Goal: Navigation & Orientation: Understand site structure

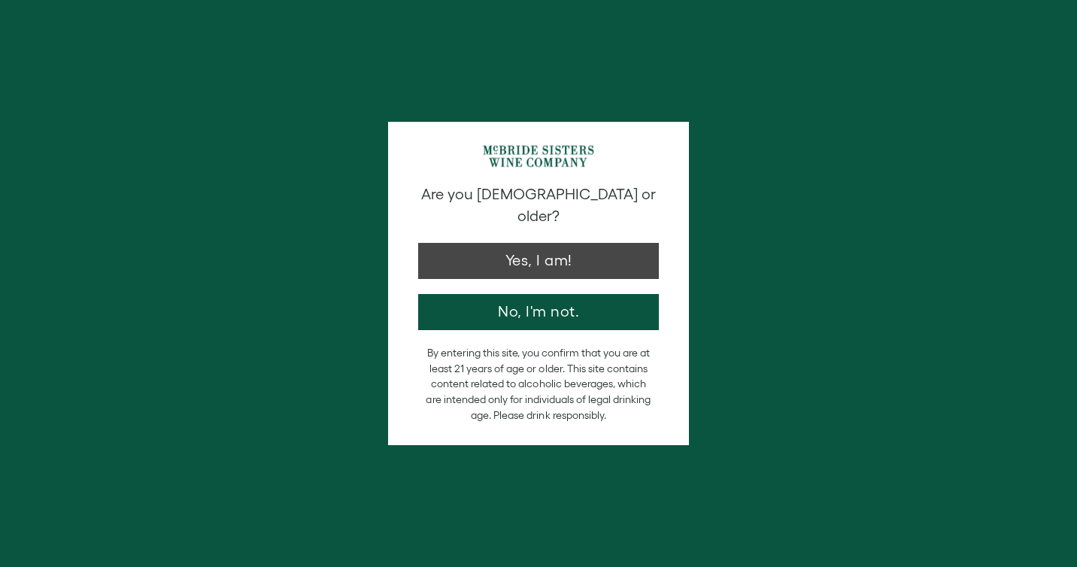
click at [575, 246] on button "Yes, I am!" at bounding box center [538, 261] width 241 height 36
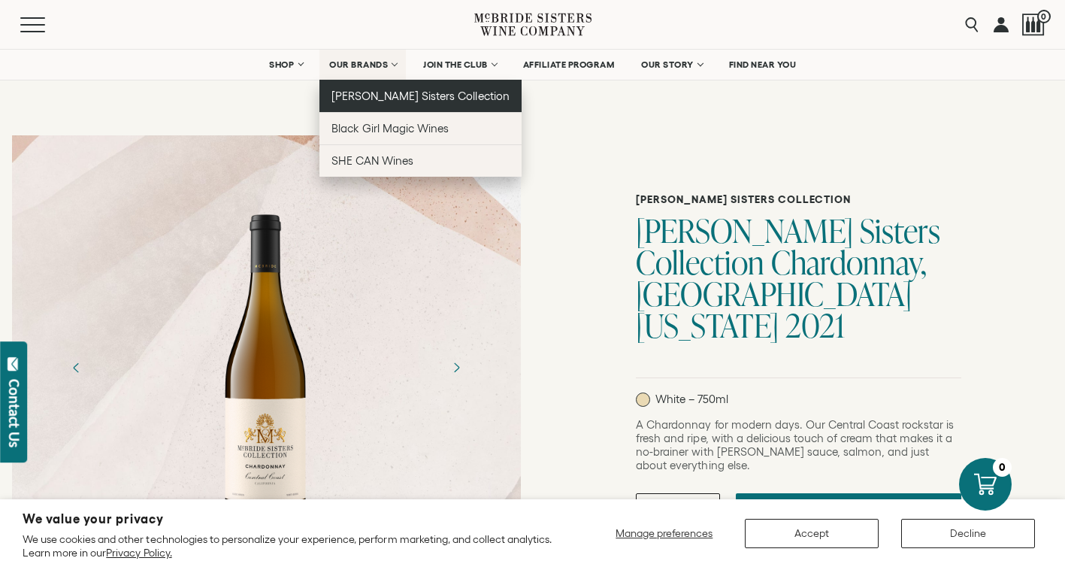
click at [408, 96] on span "[PERSON_NAME] Sisters Collection" at bounding box center [421, 95] width 178 height 13
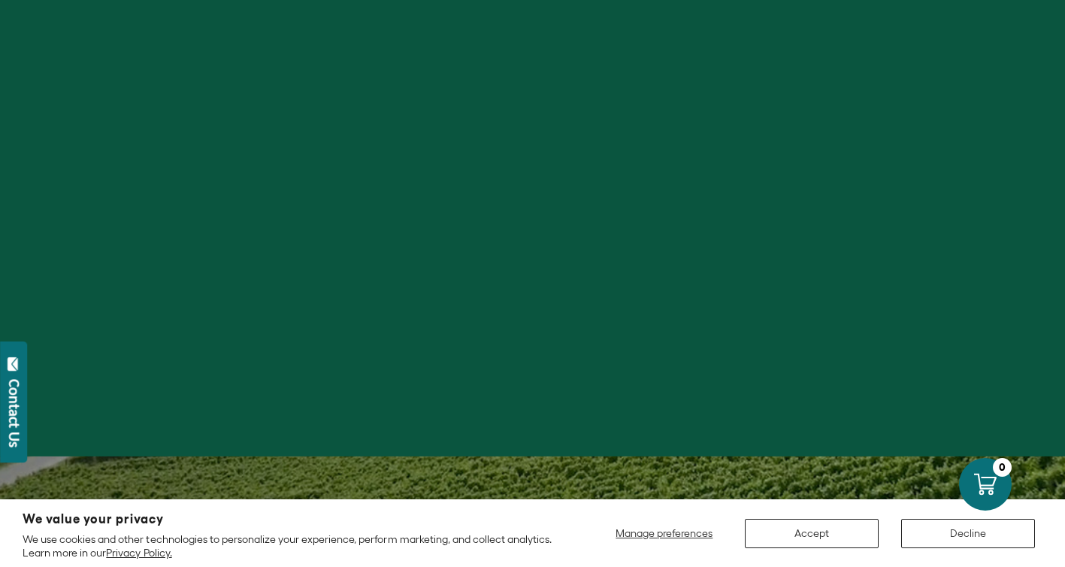
click at [987, 528] on button "Decline" at bounding box center [969, 533] width 134 height 29
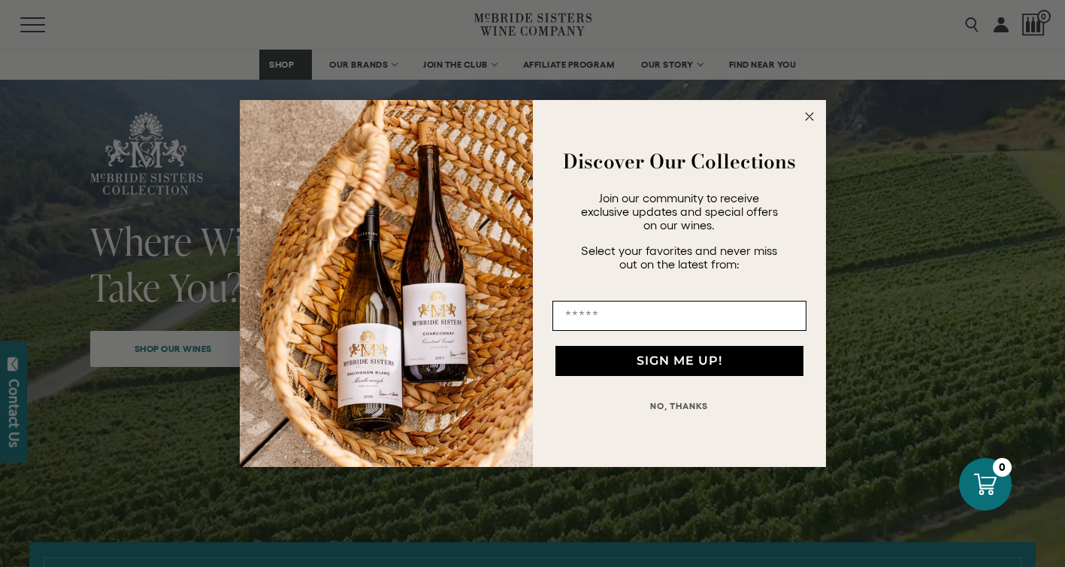
scroll to position [274, 0]
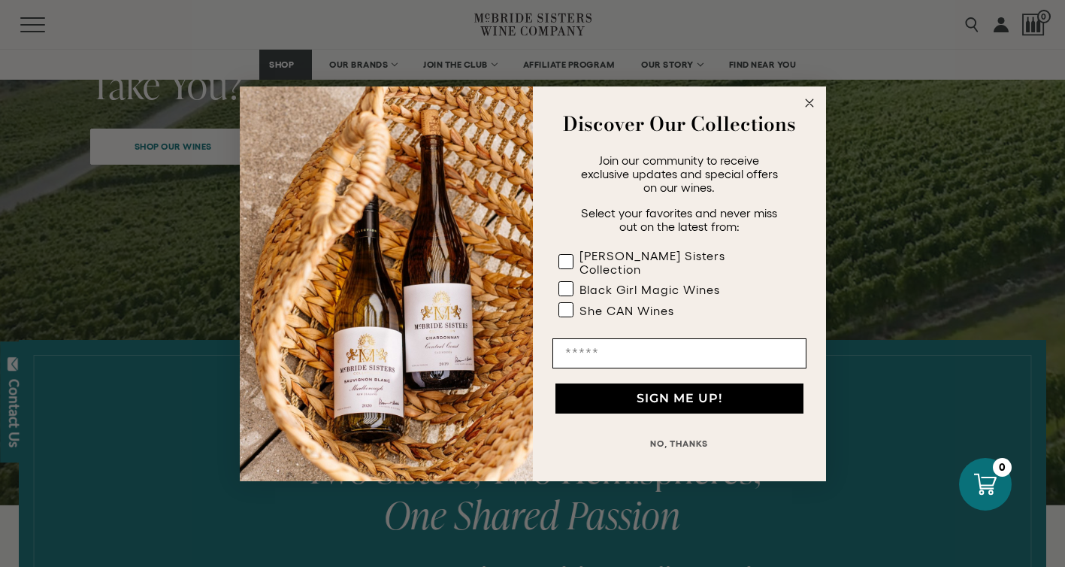
click at [812, 106] on icon "Close dialog" at bounding box center [810, 103] width 8 height 8
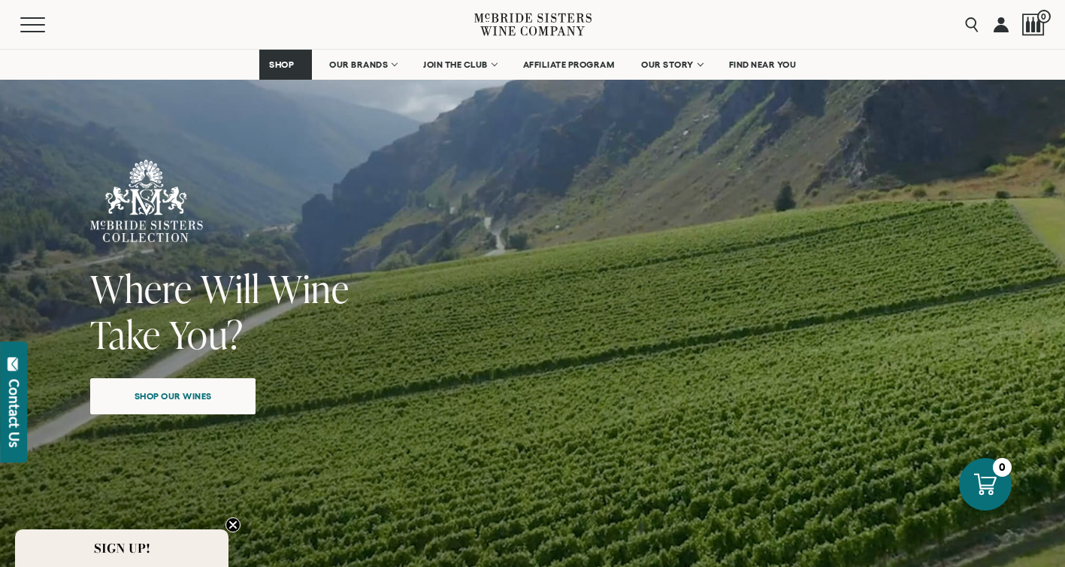
scroll to position [0, 0]
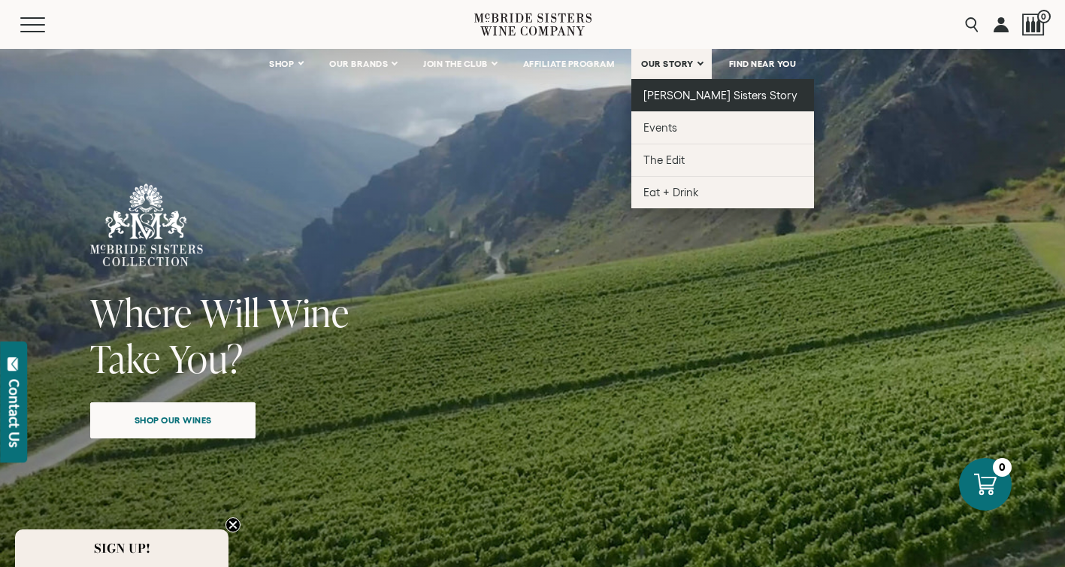
click at [681, 90] on span "[PERSON_NAME] Sisters Story" at bounding box center [721, 95] width 154 height 13
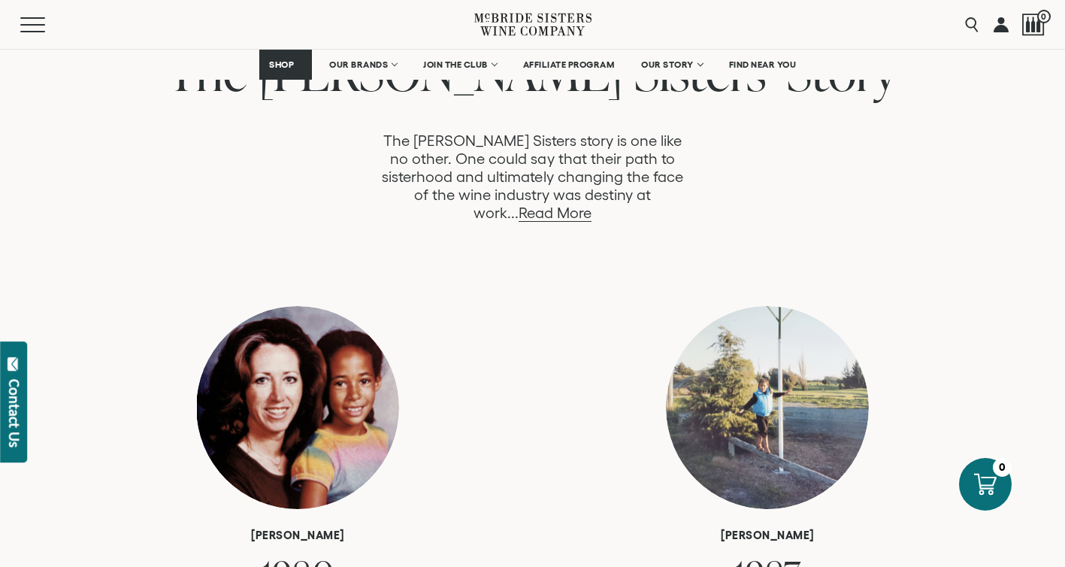
scroll to position [859, 0]
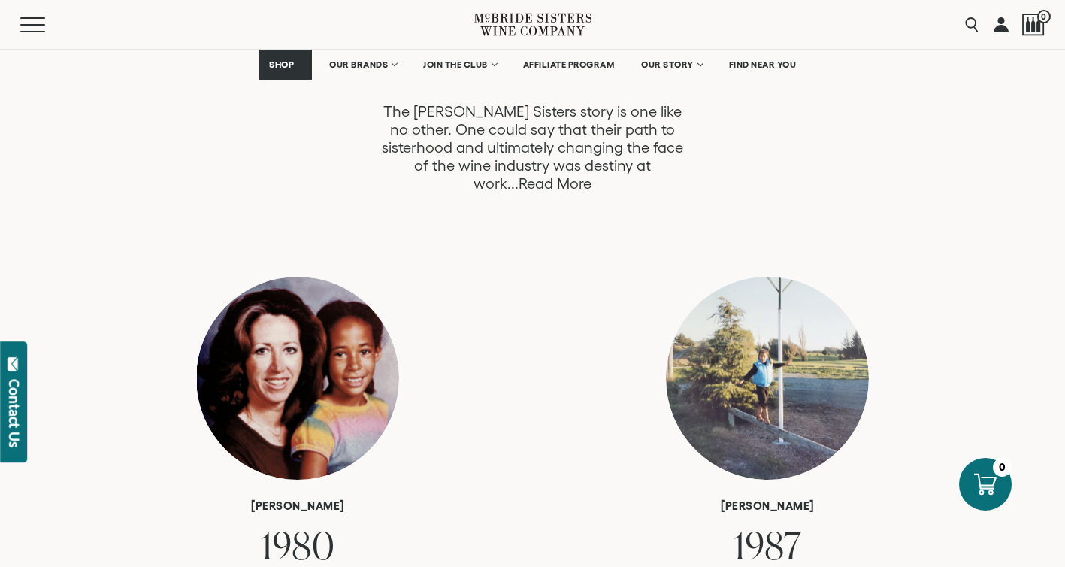
click at [592, 175] on link "Read More" at bounding box center [555, 183] width 73 height 17
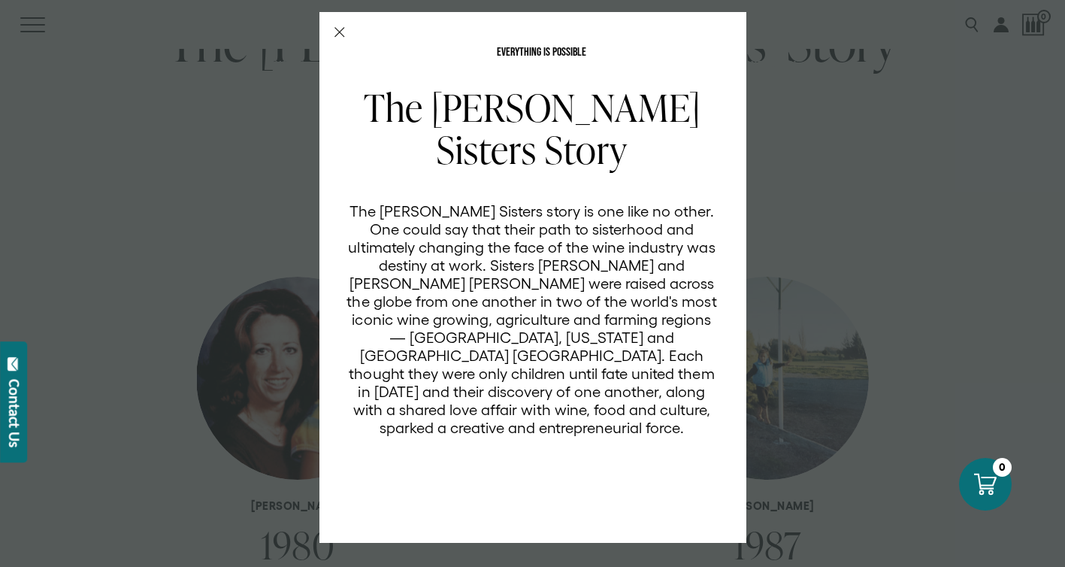
scroll to position [0, 0]
click at [341, 27] on icon "Close Modal" at bounding box center [340, 32] width 11 height 11
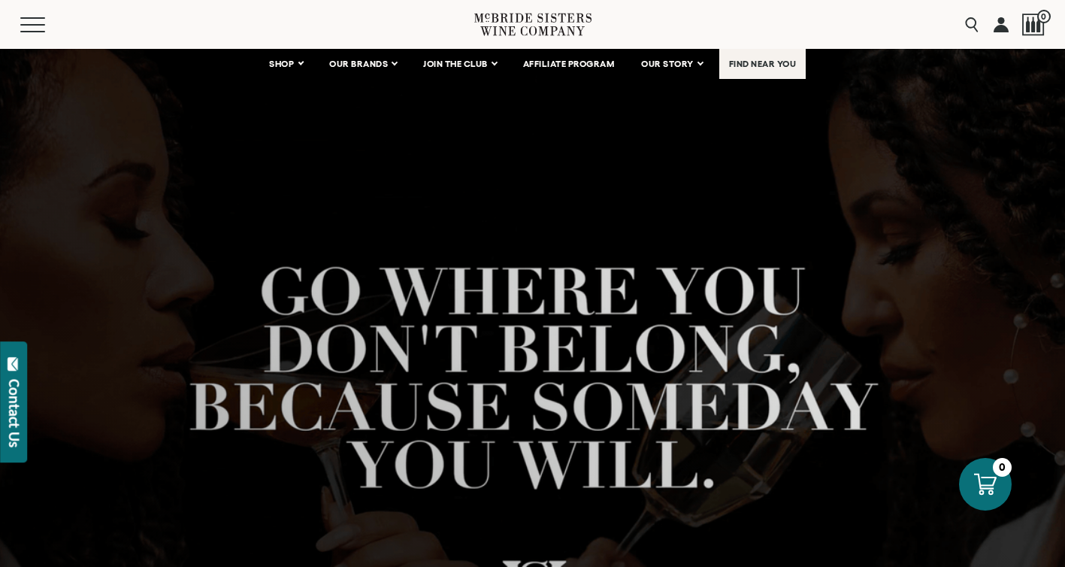
click at [767, 59] on span "FIND NEAR YOU" at bounding box center [763, 64] width 68 height 11
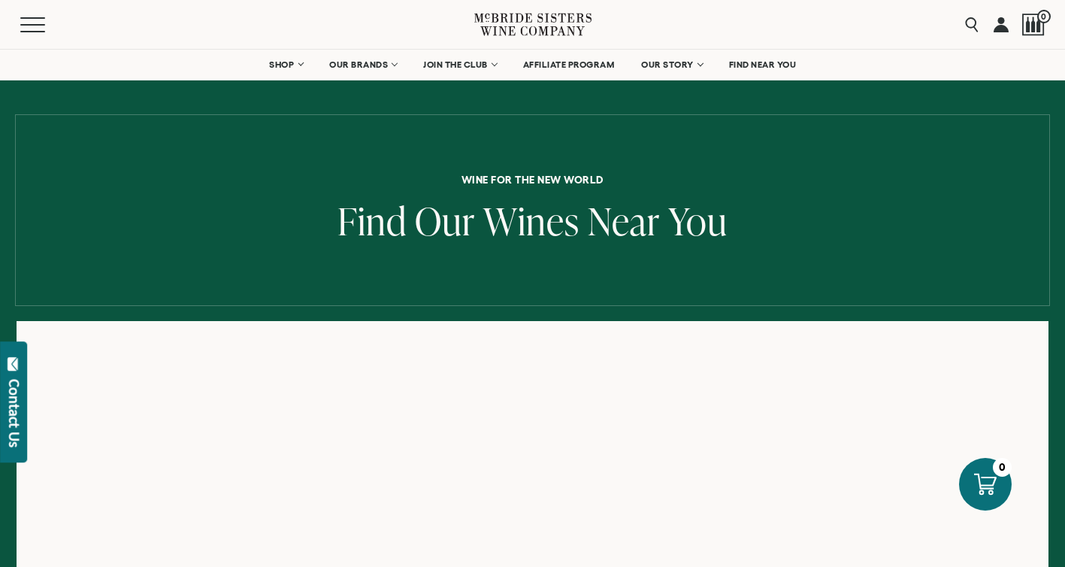
scroll to position [47, 0]
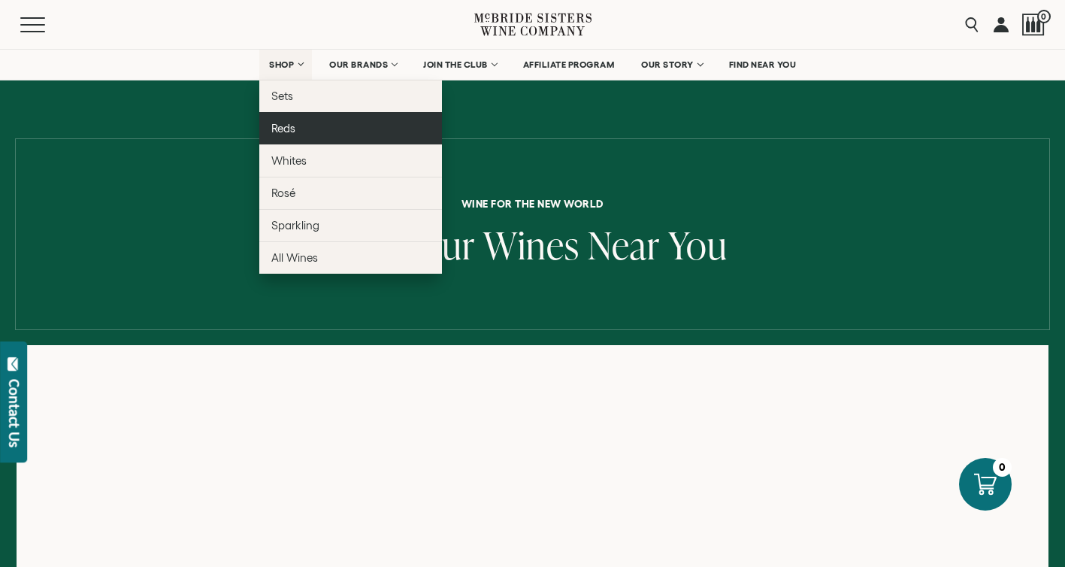
click at [283, 132] on span "Reds" at bounding box center [283, 128] width 24 height 13
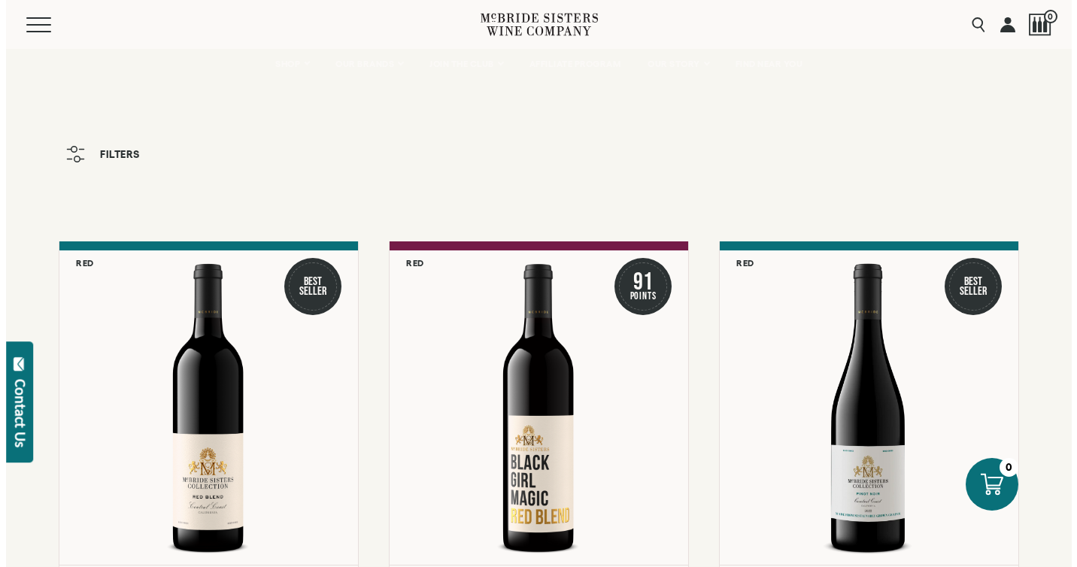
scroll to position [61, 0]
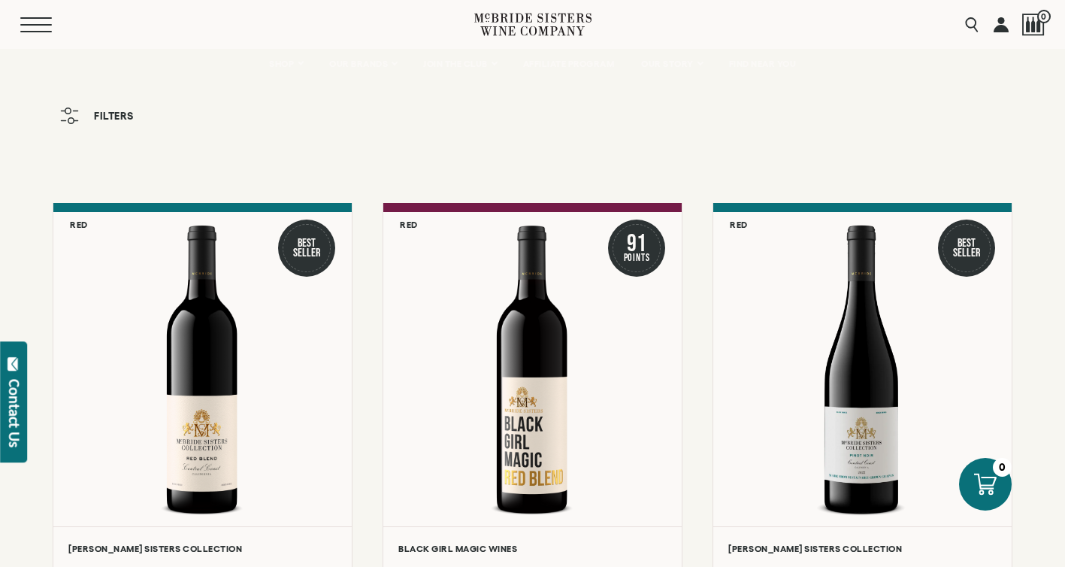
click at [35, 25] on span "Mobile Menu Trigger" at bounding box center [36, 25] width 32 height 2
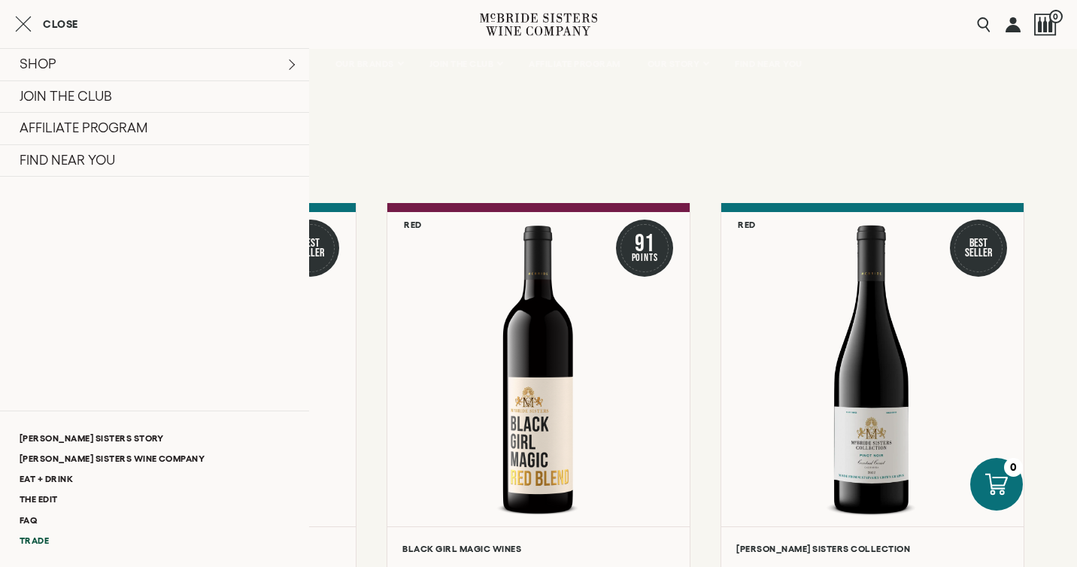
click at [35, 539] on link "Trade" at bounding box center [154, 540] width 309 height 20
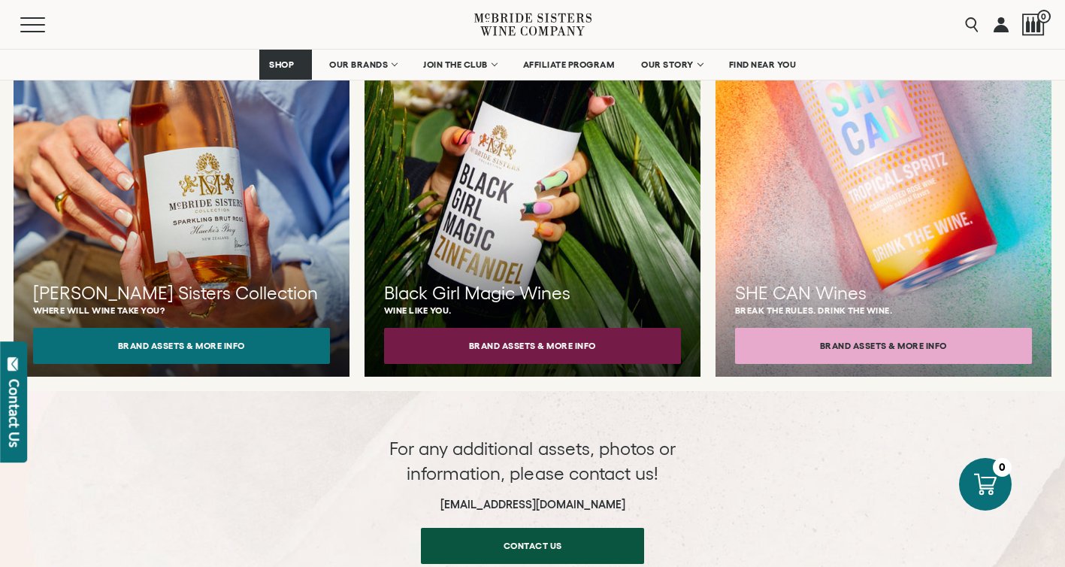
scroll to position [1337, 0]
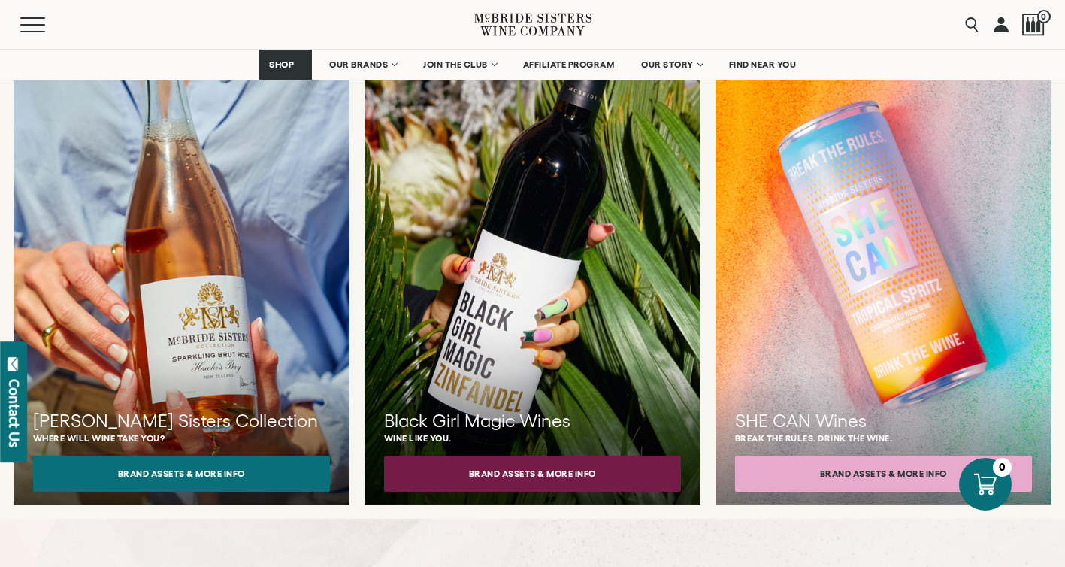
click at [197, 302] on div at bounding box center [182, 265] width 370 height 527
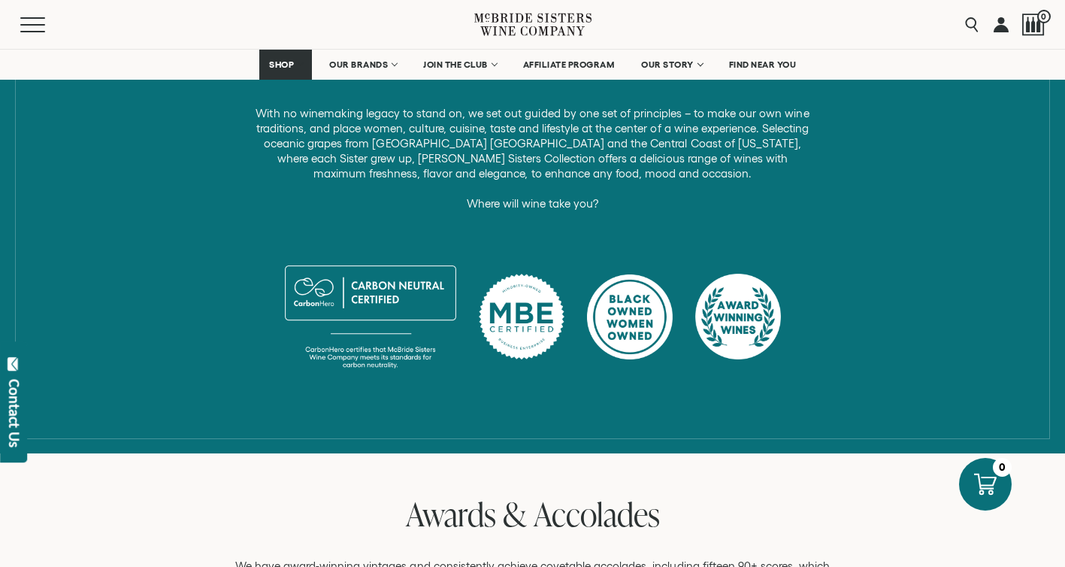
scroll to position [319, 0]
